Goal: Find specific page/section: Find specific page/section

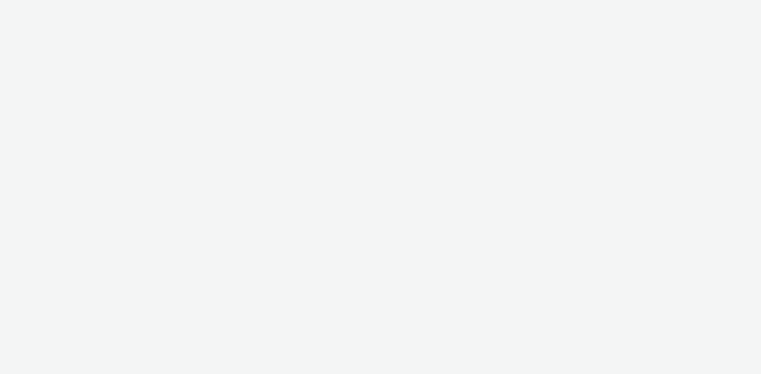
select select "97b78be7-b7c1-427d-93eb-a13be4d88a0a"
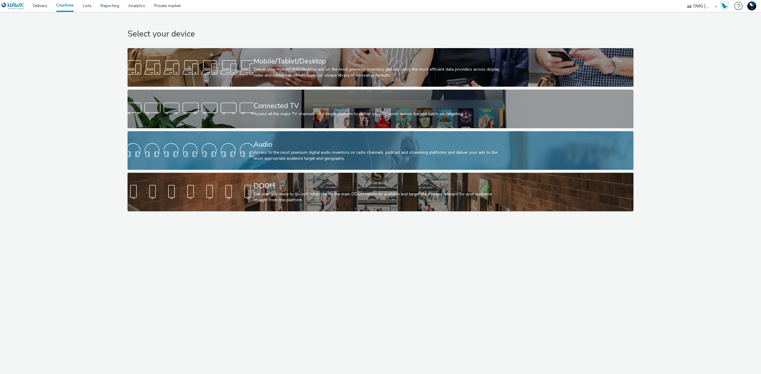
click at [329, 152] on div "Access to the most premium digital audio inventory on radio channels, podcast a…" at bounding box center [380, 156] width 252 height 12
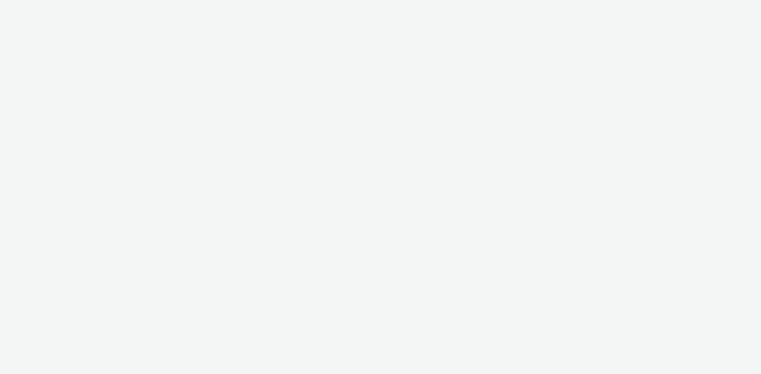
select select "97b78be7-b7c1-427d-93eb-a13be4d88a0a"
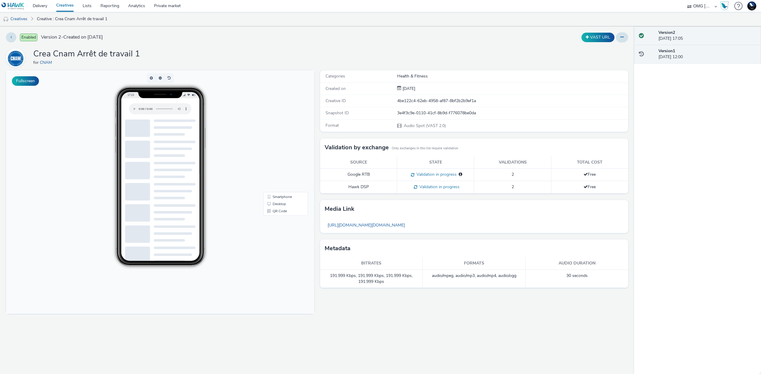
click at [697, 60] on div "Version 1 [DATE] 12:00" at bounding box center [707, 54] width 98 height 12
